Goal: Task Accomplishment & Management: Use online tool/utility

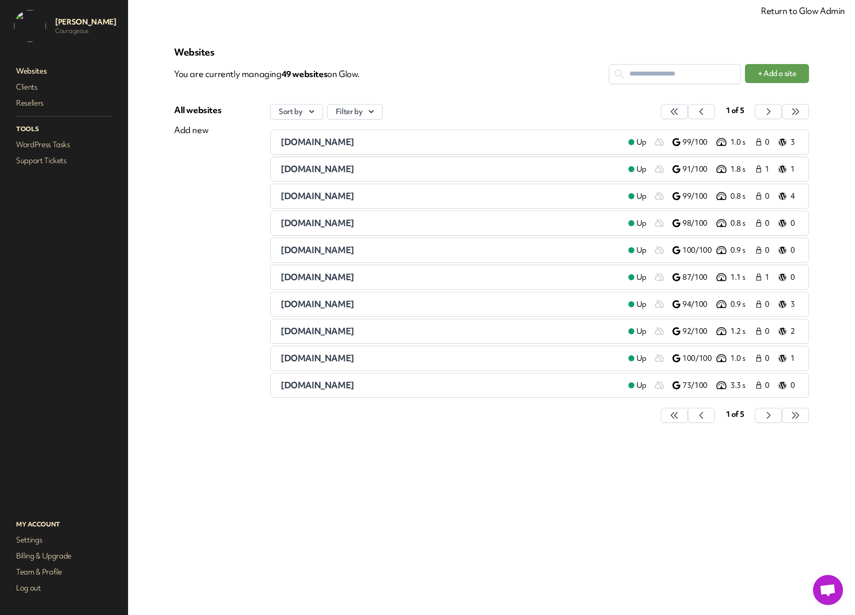
click at [354, 145] on span "[DOMAIN_NAME]" at bounding box center [318, 142] width 74 height 12
